Goal: Task Accomplishment & Management: Use online tool/utility

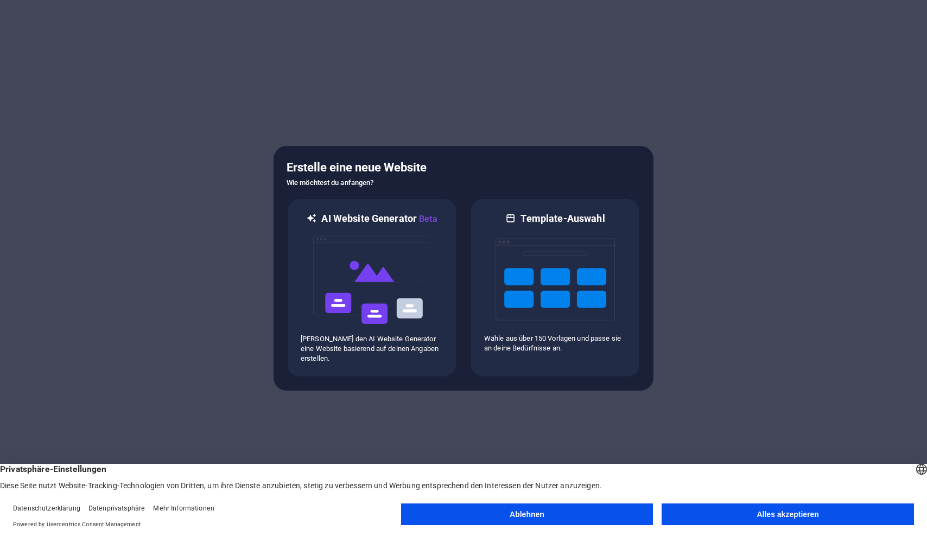
click at [744, 509] on button "Alles akzeptieren" at bounding box center [787, 514] width 252 height 22
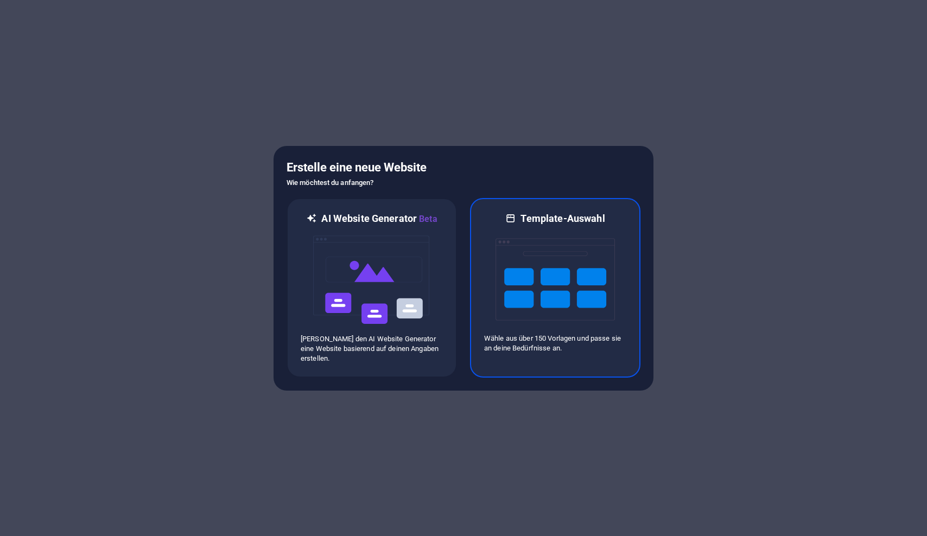
click at [594, 373] on div "Template-Auswahl Wähle aus über 150 Vorlagen und passe sie an deine Bedürfnisse…" at bounding box center [555, 288] width 170 height 180
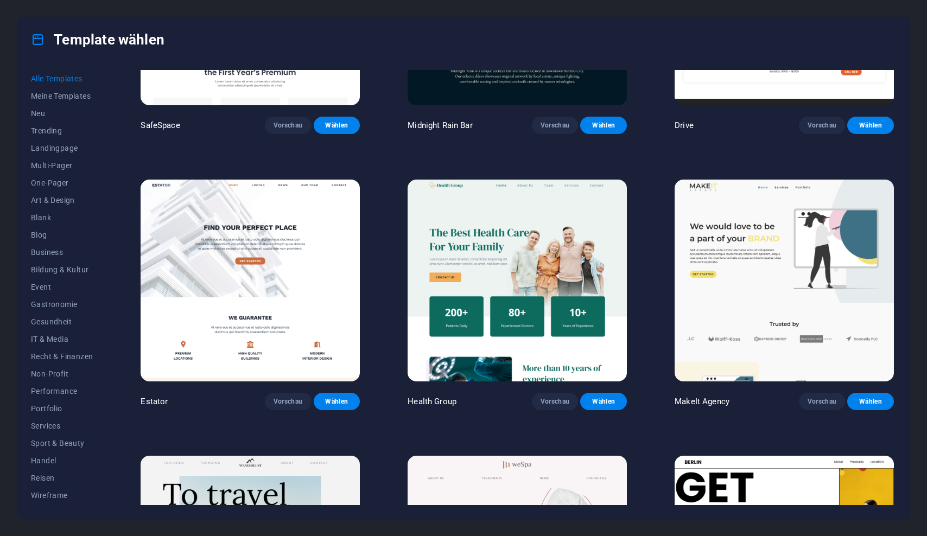
scroll to position [2711, 0]
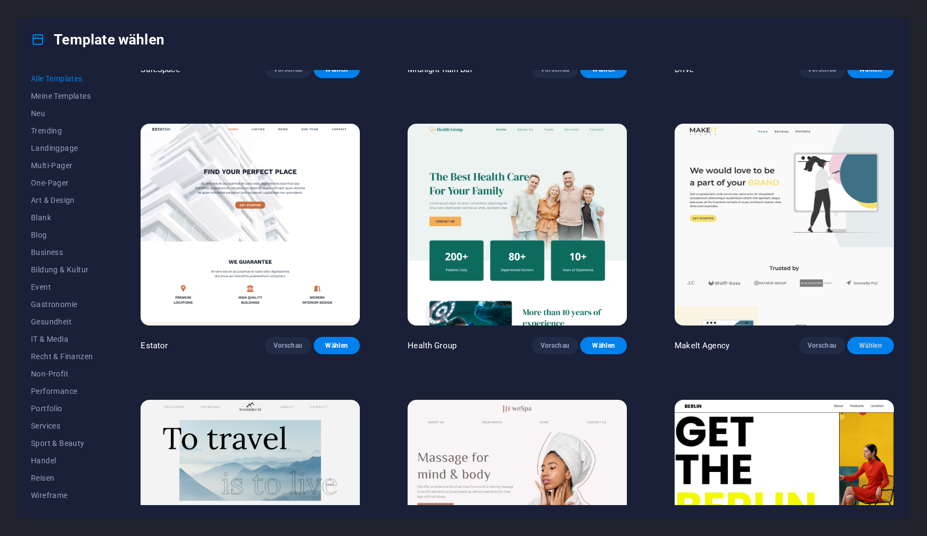
click at [864, 341] on span "Wählen" at bounding box center [870, 345] width 29 height 9
